Goal: Information Seeking & Learning: Find specific fact

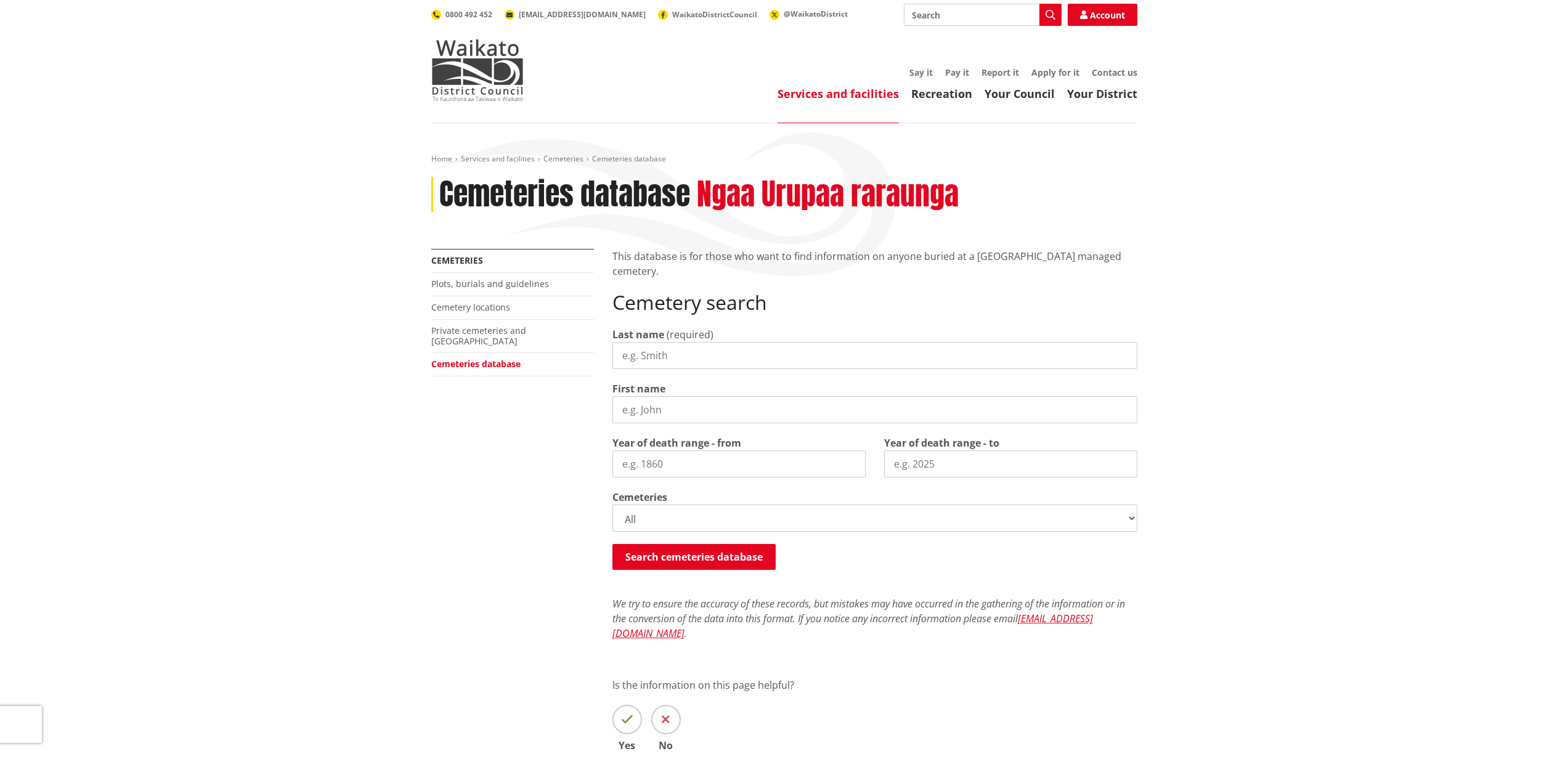
click at [625, 356] on input "Last name" at bounding box center [875, 355] width 525 height 27
type input "young"
click at [663, 415] on input "First name" at bounding box center [875, 409] width 525 height 27
click at [695, 554] on button "Search cemeteries database" at bounding box center [694, 557] width 163 height 26
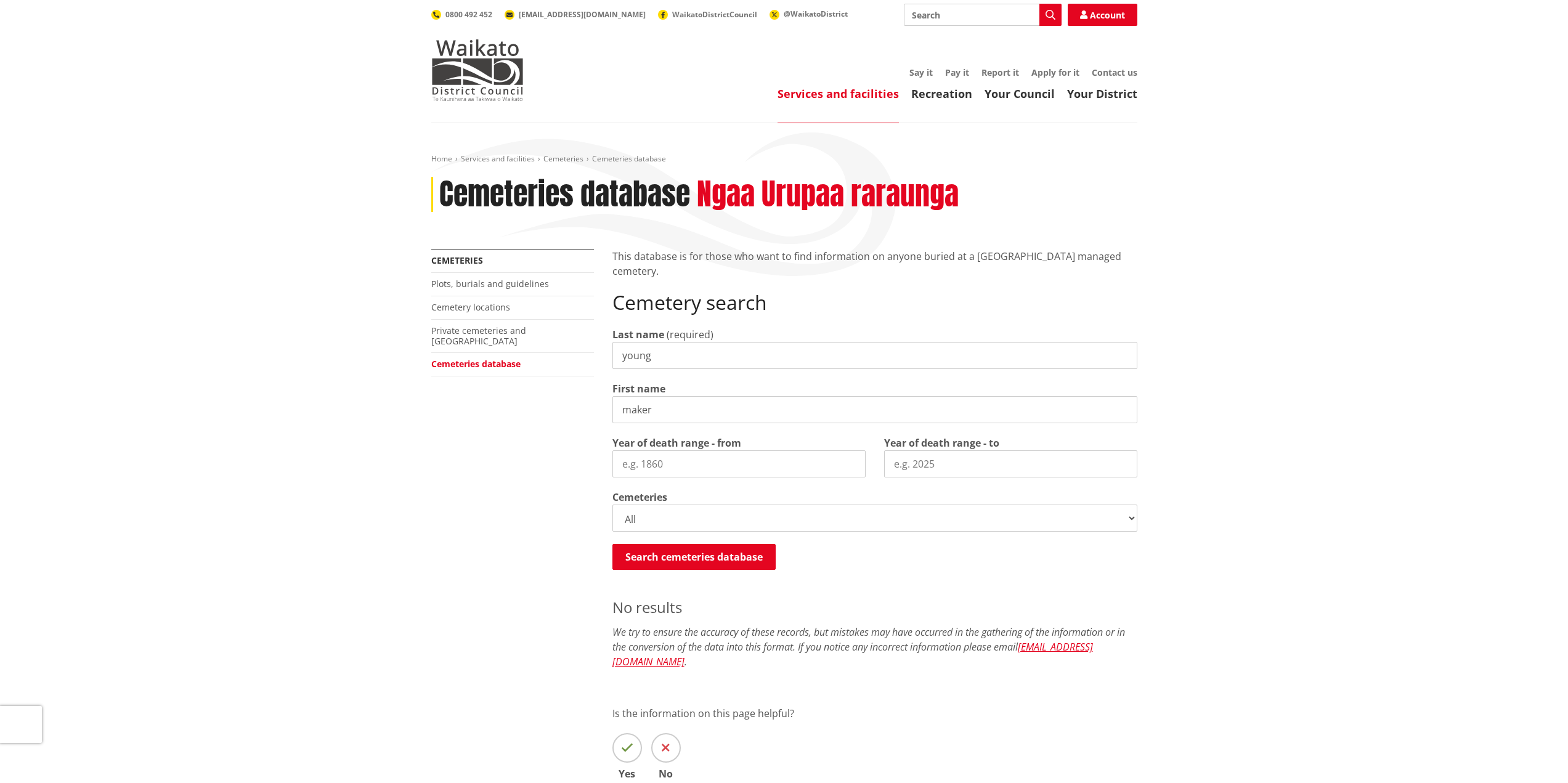
click at [657, 410] on input "maker" at bounding box center [875, 409] width 525 height 27
type input "m"
click at [686, 562] on button "Search cemeteries database" at bounding box center [694, 557] width 163 height 26
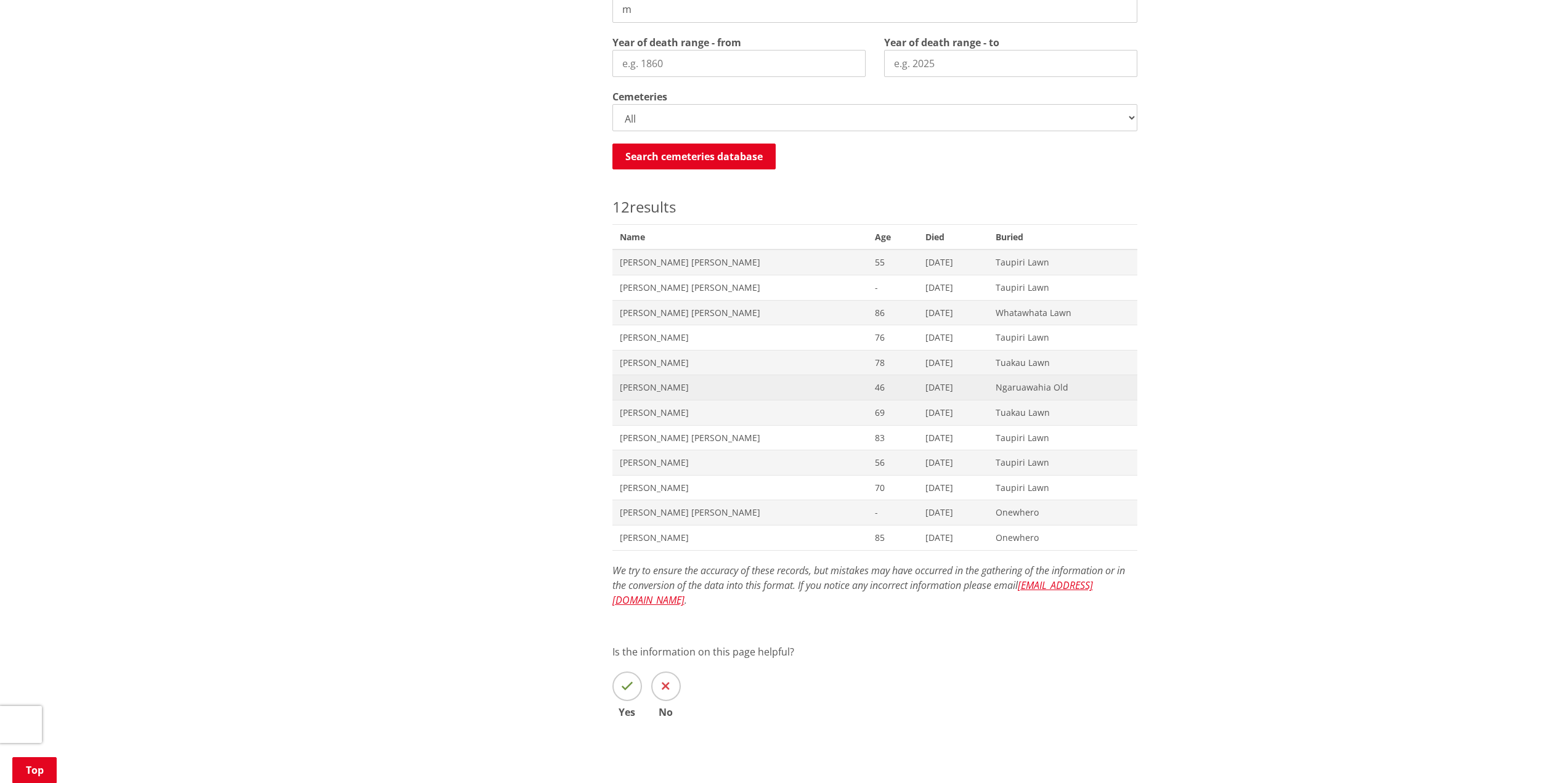
scroll to position [104, 0]
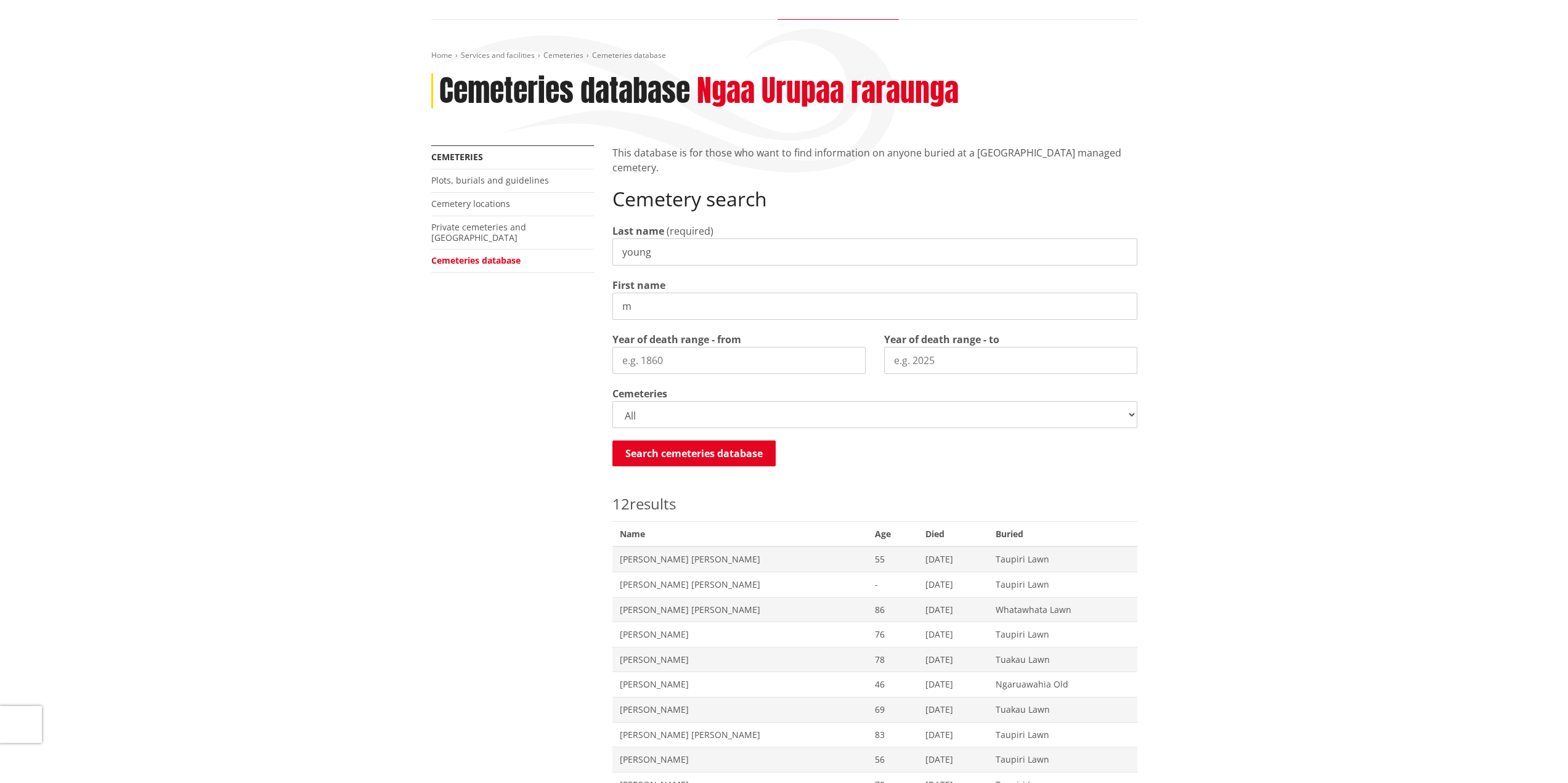
click at [635, 309] on input "m" at bounding box center [875, 306] width 525 height 27
type input "mrk"
click at [680, 454] on button "Search cemeteries database" at bounding box center [694, 453] width 163 height 26
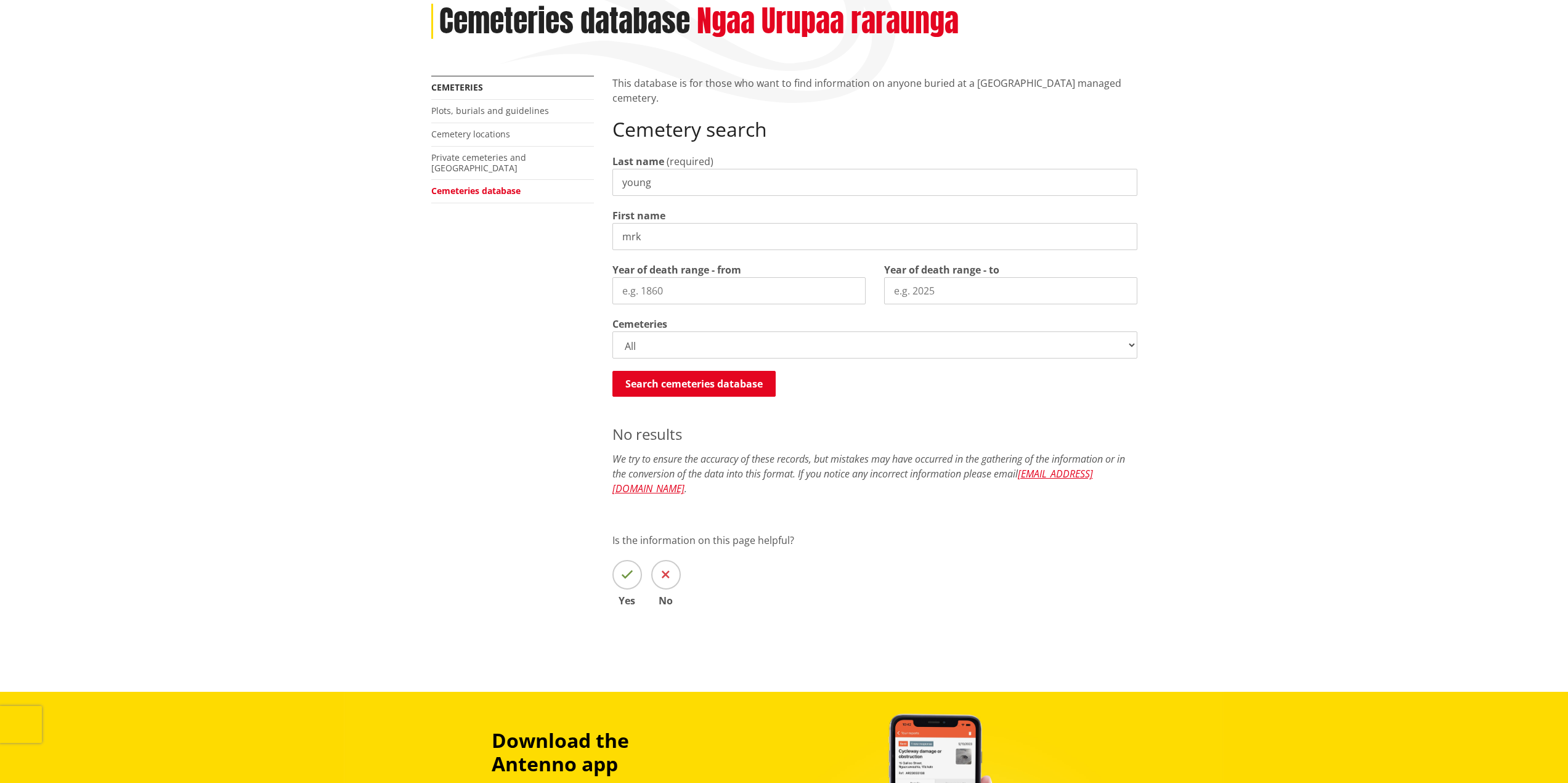
scroll to position [42, 0]
